Goal: Task Accomplishment & Management: Manage account settings

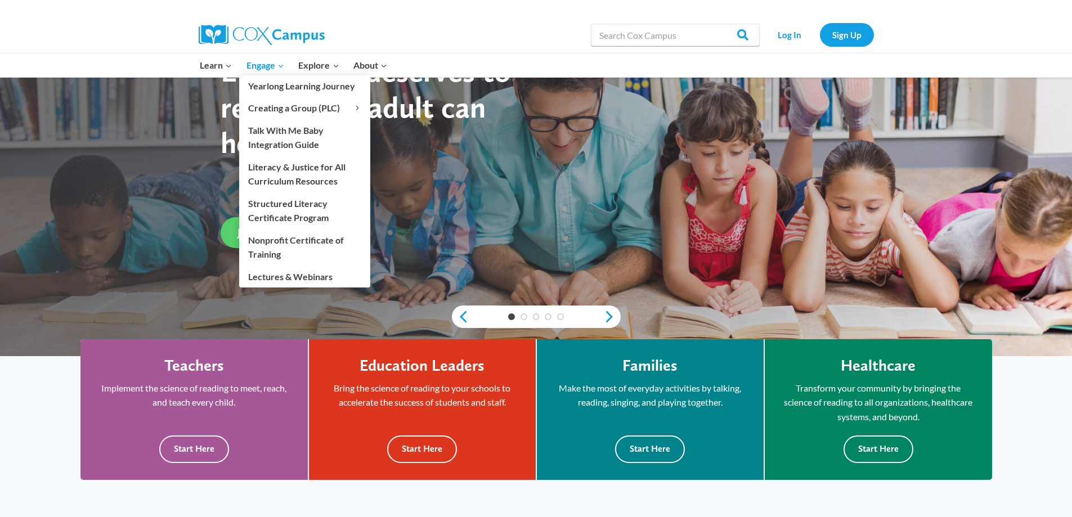
scroll to position [112, 0]
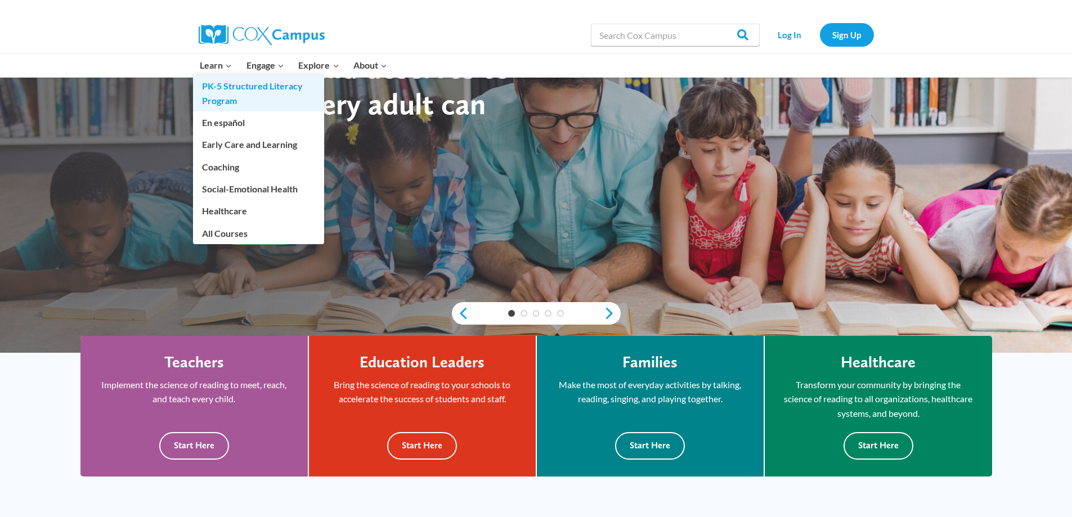
click at [224, 93] on link "PK-5 Structured Literacy Program" at bounding box center [258, 93] width 131 height 36
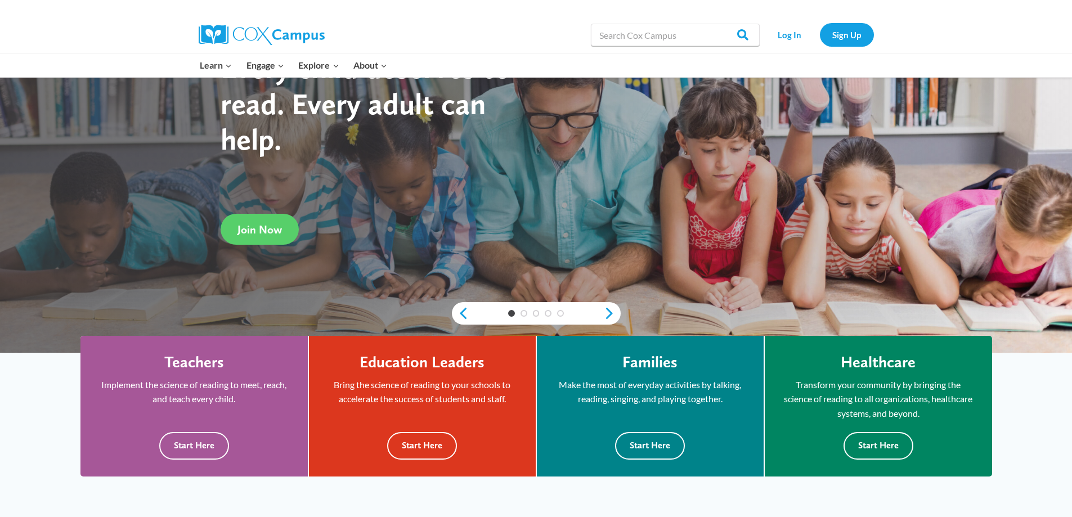
scroll to position [0, 0]
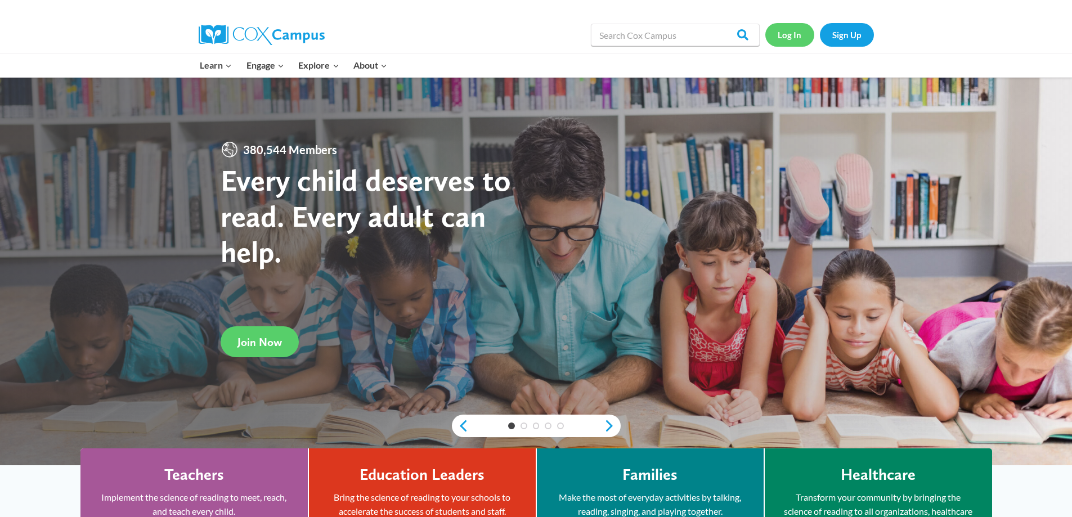
click at [800, 37] on link "Log In" at bounding box center [789, 34] width 49 height 23
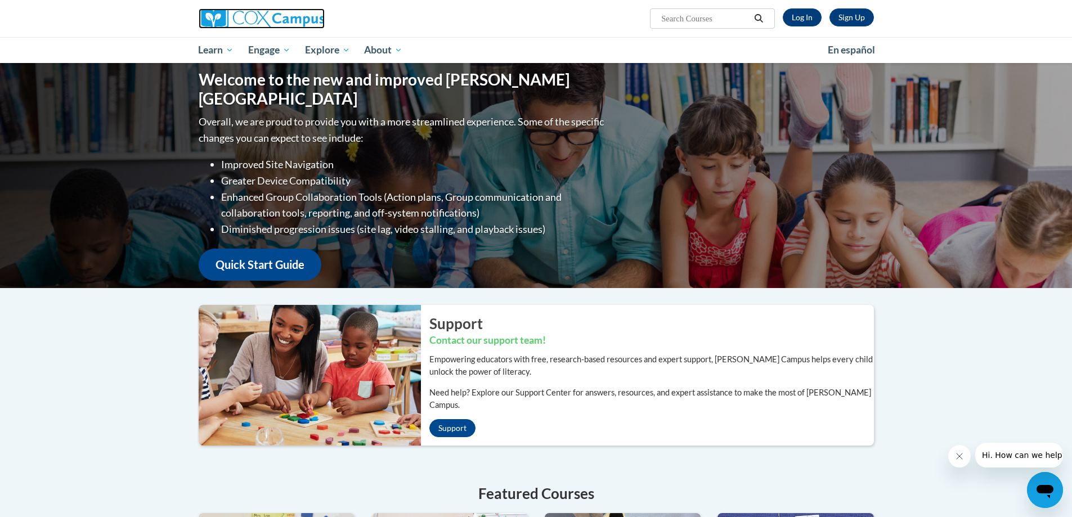
click at [236, 16] on img at bounding box center [262, 18] width 126 height 20
click at [272, 13] on img at bounding box center [262, 18] width 126 height 20
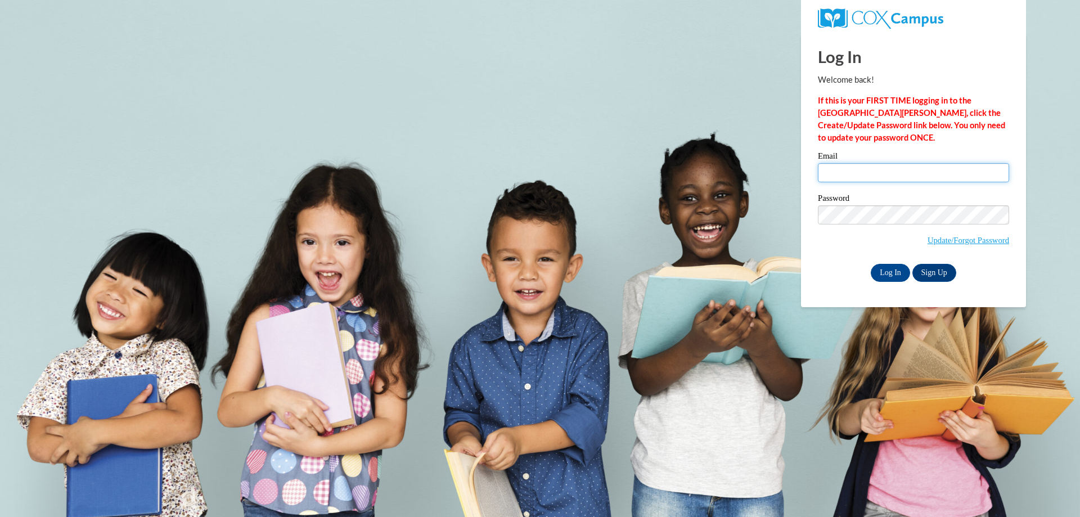
click at [886, 178] on input "Email" at bounding box center [913, 172] width 191 height 19
type input "grundahlk@sdoj.org"
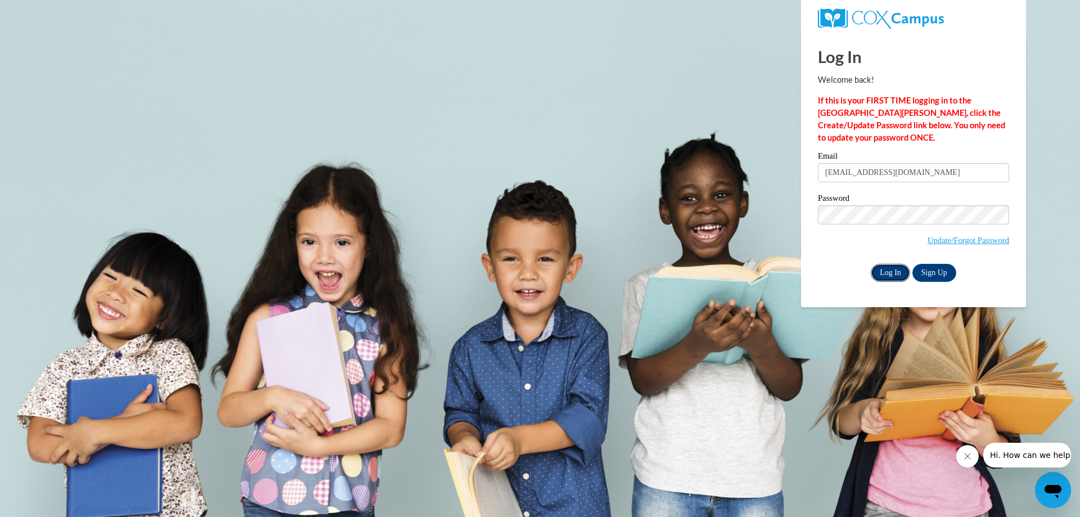
click at [886, 268] on input "Log In" at bounding box center [890, 273] width 39 height 18
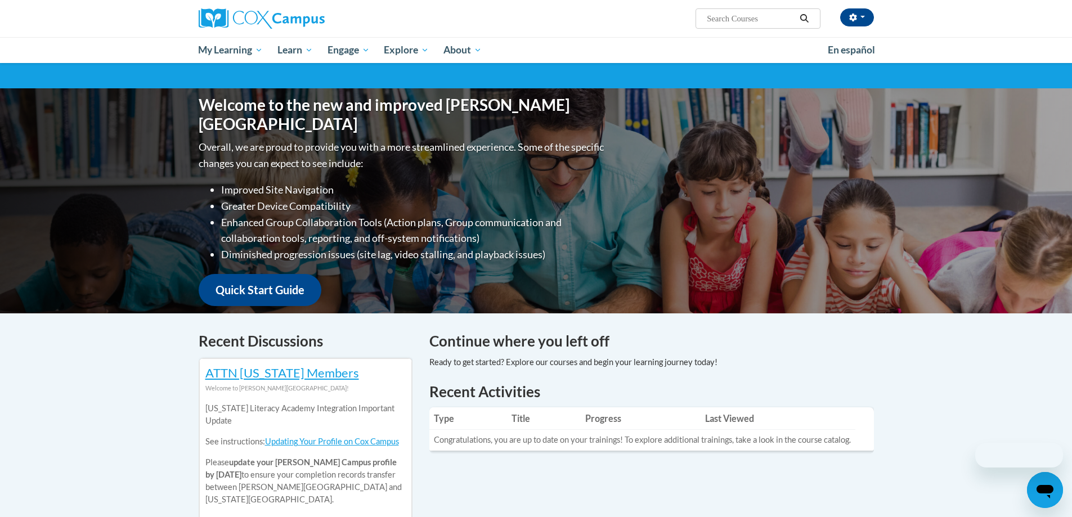
scroll to position [225, 0]
